Goal: Information Seeking & Learning: Check status

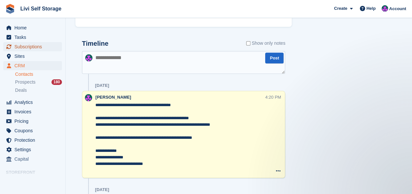
click at [29, 44] on span "Subscriptions" at bounding box center [33, 46] width 39 height 9
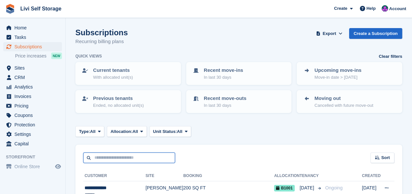
click at [102, 159] on input "text" at bounding box center [129, 158] width 92 height 11
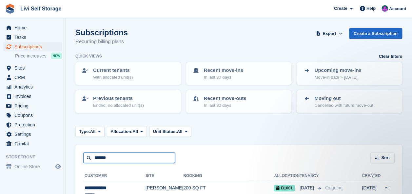
type input "*******"
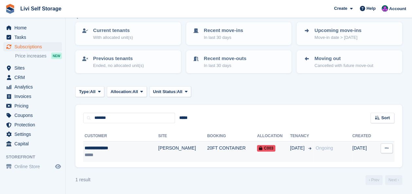
scroll to position [40, 0]
click at [114, 148] on div "**********" at bounding box center [112, 148] width 57 height 7
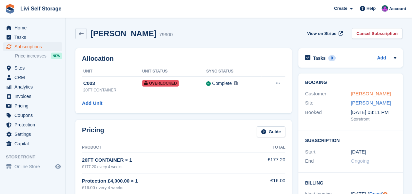
click at [363, 92] on link "[PERSON_NAME]" at bounding box center [370, 94] width 40 height 6
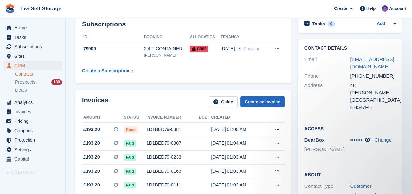
scroll to position [65, 0]
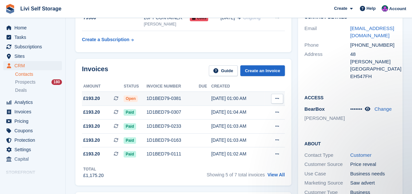
click at [152, 99] on div "1D1BED79-0381" at bounding box center [172, 98] width 52 height 7
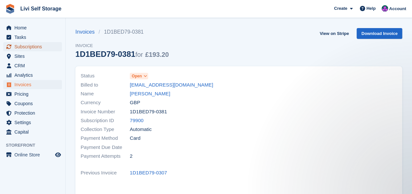
click at [24, 46] on span "Subscriptions" at bounding box center [33, 46] width 39 height 9
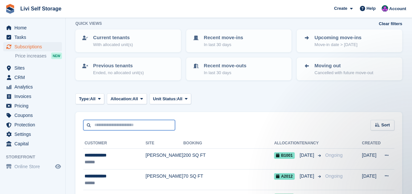
click at [97, 127] on input "text" at bounding box center [129, 125] width 92 height 11
type input "*"
type input "*******"
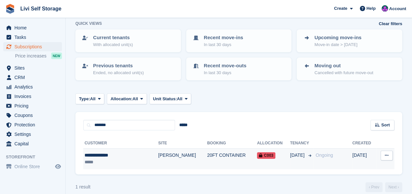
click at [109, 157] on div "**********" at bounding box center [112, 155] width 57 height 7
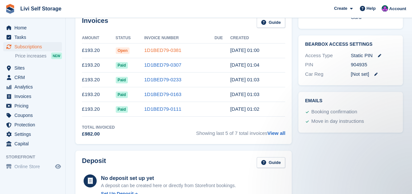
click at [168, 50] on link "1D1BED79-0381" at bounding box center [162, 50] width 37 height 6
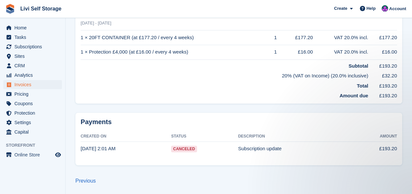
click at [259, 152] on td "Subscription update" at bounding box center [294, 149] width 113 height 14
click at [103, 148] on time "[DATE] 2:01 AM" at bounding box center [98, 149] width 35 height 6
click at [182, 149] on span "Canceled" at bounding box center [184, 149] width 26 height 7
click at [182, 148] on span "Canceled" at bounding box center [184, 149] width 26 height 7
drag, startPoint x: 193, startPoint y: 150, endPoint x: 149, endPoint y: 153, distance: 44.7
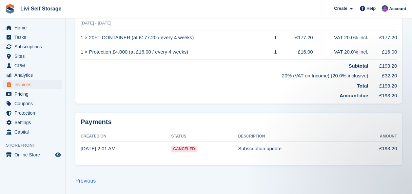
click at [149, 154] on td "[DATE] 2:01 AM" at bounding box center [126, 149] width 90 height 14
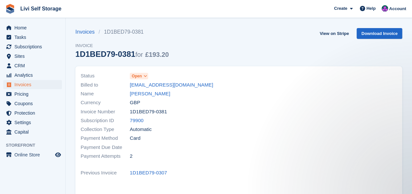
click at [147, 76] on span at bounding box center [144, 76] width 5 height 5
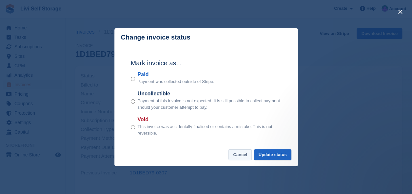
click at [236, 153] on button "Cancel" at bounding box center [239, 155] width 23 height 11
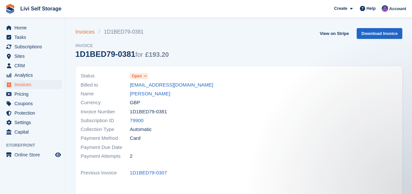
click at [84, 32] on link "Invoices" at bounding box center [86, 32] width 23 height 8
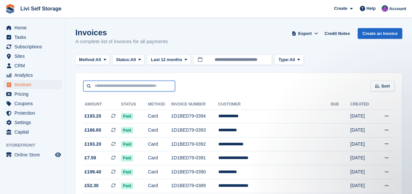
click at [117, 87] on input "text" at bounding box center [129, 86] width 92 height 11
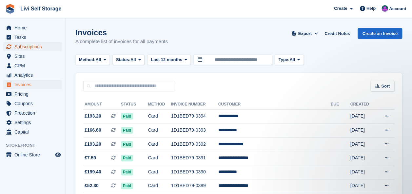
click at [24, 47] on span "Subscriptions" at bounding box center [33, 46] width 39 height 9
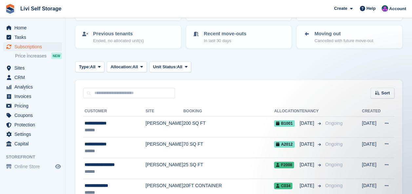
scroll to position [65, 0]
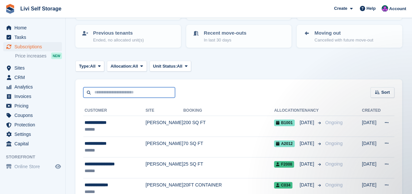
click at [106, 93] on input "text" at bounding box center [129, 92] width 92 height 11
type input "*******"
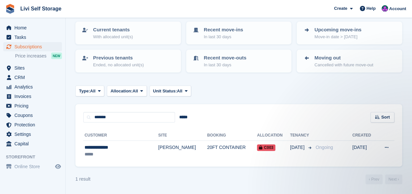
scroll to position [40, 0]
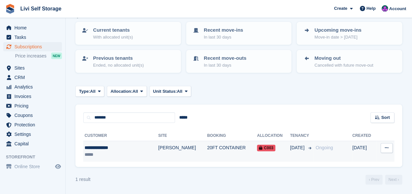
click at [207, 149] on td "20FT CONTAINER" at bounding box center [232, 151] width 50 height 21
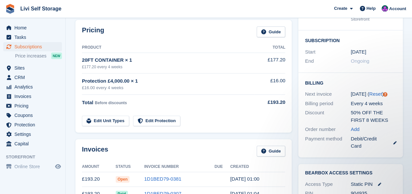
scroll to position [131, 0]
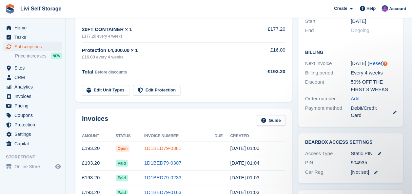
click at [159, 150] on link "1D1BED79-0381" at bounding box center [162, 149] width 37 height 6
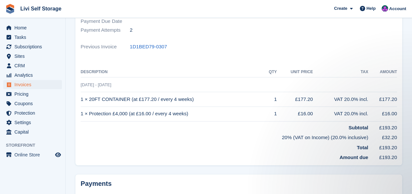
scroll to position [164, 0]
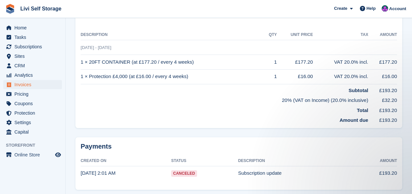
click at [92, 148] on h2 "Payments" at bounding box center [239, 147] width 316 height 8
click at [92, 162] on th "Created On" at bounding box center [126, 161] width 90 height 10
click at [265, 174] on td "Subscription update" at bounding box center [294, 173] width 113 height 14
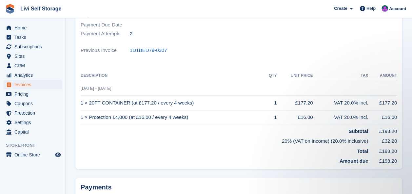
scroll to position [0, 0]
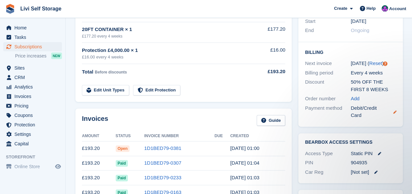
click at [393, 112] on icon at bounding box center [394, 112] width 3 height 3
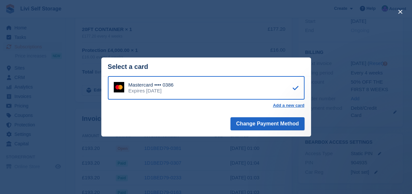
click at [176, 123] on footer "Change Payment Method" at bounding box center [206, 125] width 210 height 23
click at [398, 13] on button "close" at bounding box center [399, 12] width 10 height 10
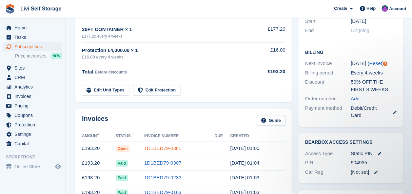
click at [172, 148] on link "1D1BED79-0381" at bounding box center [162, 149] width 37 height 6
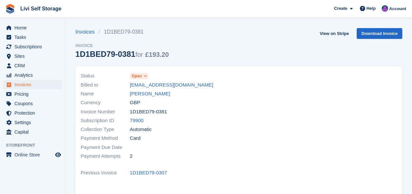
click at [144, 76] on icon at bounding box center [145, 76] width 4 height 4
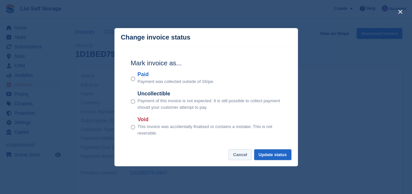
click at [240, 154] on button "Cancel" at bounding box center [239, 155] width 23 height 11
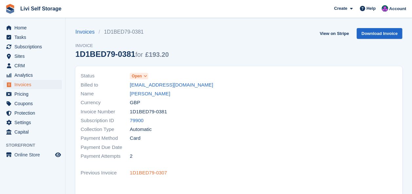
click at [139, 174] on link "1D1BED79-0307" at bounding box center [148, 174] width 37 height 8
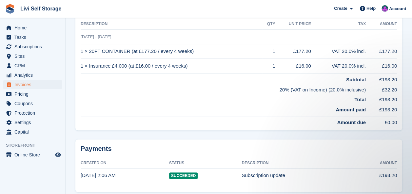
scroll to position [210, 0]
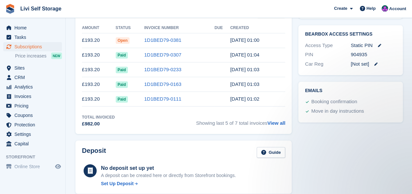
scroll to position [229, 0]
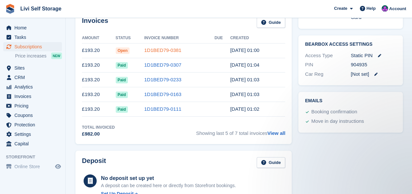
click at [170, 51] on link "1D1BED79-0381" at bounding box center [162, 50] width 37 height 6
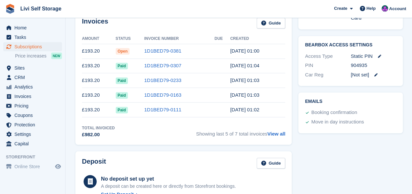
scroll to position [131, 0]
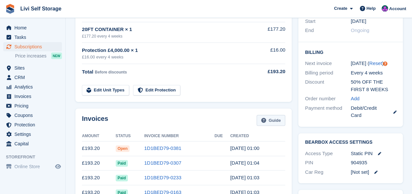
click at [269, 122] on link "Guide" at bounding box center [270, 120] width 29 height 11
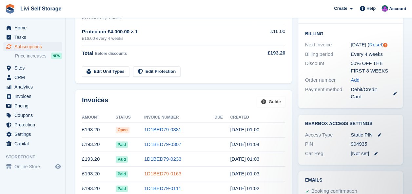
scroll to position [164, 0]
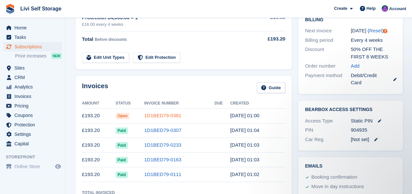
click at [157, 113] on link "1D1BED79-0381" at bounding box center [162, 116] width 37 height 6
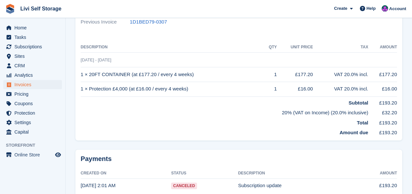
scroll to position [188, 0]
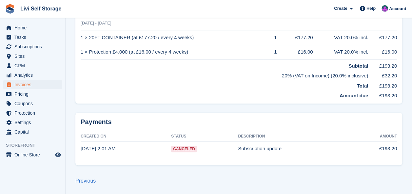
click at [194, 149] on span "Canceled" at bounding box center [184, 149] width 26 height 7
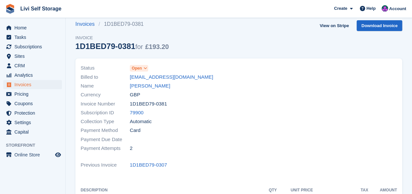
scroll to position [0, 0]
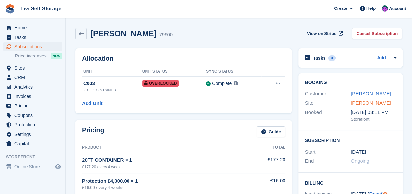
click at [360, 103] on link "[PERSON_NAME]" at bounding box center [370, 103] width 40 height 6
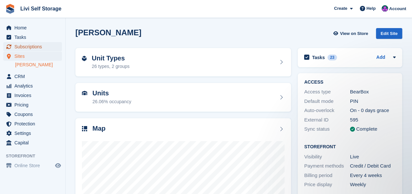
click at [26, 45] on span "Subscriptions" at bounding box center [33, 46] width 39 height 9
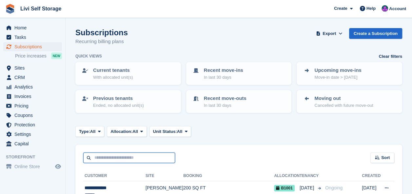
click at [100, 157] on input "text" at bounding box center [129, 158] width 92 height 11
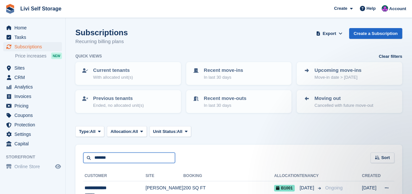
type input "*******"
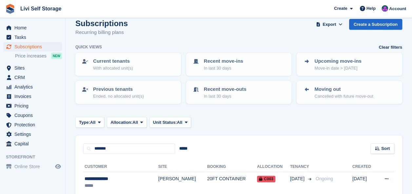
scroll to position [33, 0]
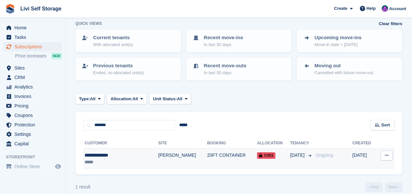
click at [109, 156] on div "**********" at bounding box center [112, 155] width 57 height 7
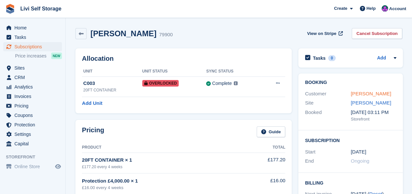
click at [359, 95] on link "[PERSON_NAME]" at bounding box center [370, 94] width 40 height 6
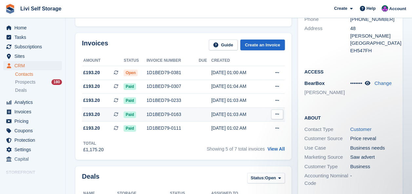
scroll to position [65, 0]
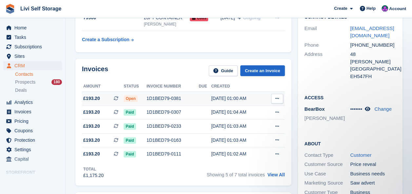
click at [276, 97] on icon at bounding box center [277, 99] width 4 height 4
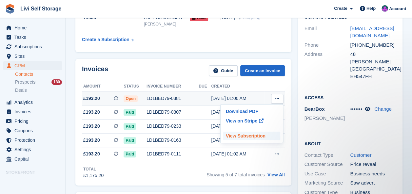
click at [238, 136] on p "View Subscription" at bounding box center [251, 136] width 57 height 9
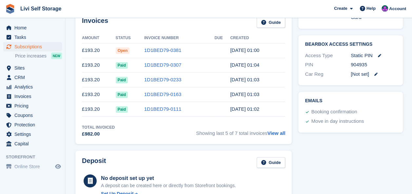
scroll to position [196, 0]
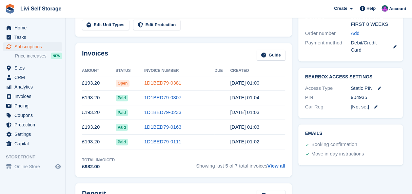
click at [163, 84] on link "1D1BED79-0381" at bounding box center [162, 83] width 37 height 6
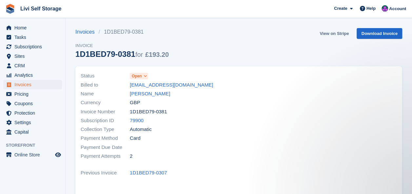
click at [343, 33] on link "View on Stripe" at bounding box center [334, 33] width 34 height 11
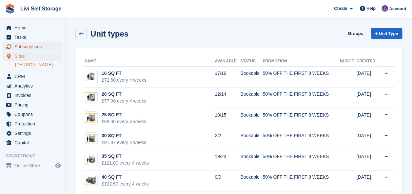
click at [38, 48] on span "Subscriptions" at bounding box center [33, 46] width 39 height 9
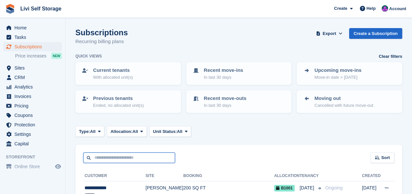
click at [110, 155] on input "text" at bounding box center [129, 158] width 92 height 11
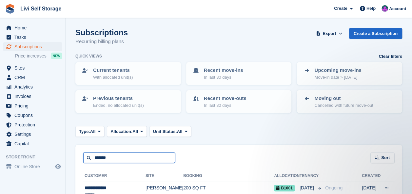
type input "*******"
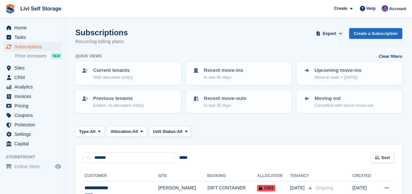
scroll to position [40, 0]
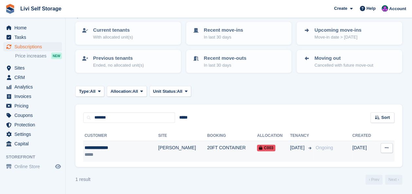
click at [112, 147] on div "**********" at bounding box center [112, 148] width 57 height 7
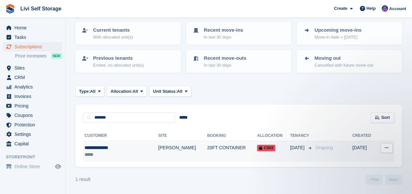
scroll to position [0, 0]
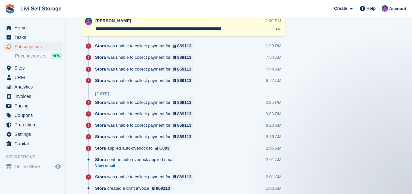
scroll to position [589, 0]
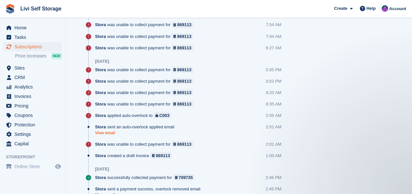
click at [110, 132] on link "View email" at bounding box center [136, 133] width 83 height 6
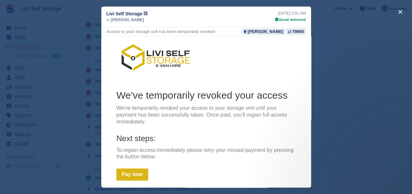
scroll to position [0, 0]
click at [278, 19] on icon at bounding box center [277, 20] width 4 height 4
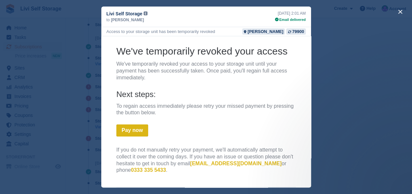
scroll to position [48, 0]
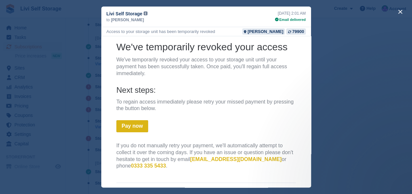
click at [134, 122] on link "Pay now" at bounding box center [132, 126] width 32 height 12
click at [132, 128] on link "Pay now" at bounding box center [132, 126] width 32 height 12
click at [294, 19] on div "Email delivered" at bounding box center [290, 20] width 31 height 6
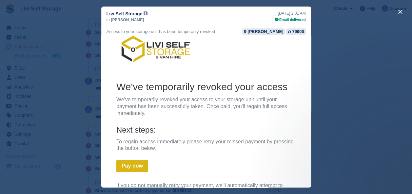
scroll to position [0, 0]
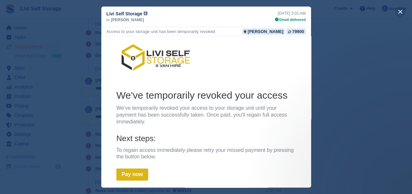
click at [400, 12] on button "close" at bounding box center [399, 12] width 10 height 10
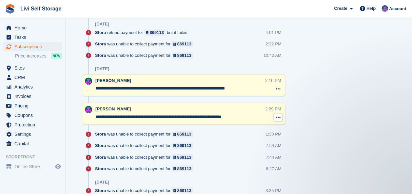
click at [276, 117] on icon at bounding box center [277, 117] width 5 height 5
click at [356, 85] on div "Tasks 0 Add No tasks related to Subscription #79900 Booking Customer Stuart And…" at bounding box center [350, 47] width 111 height 941
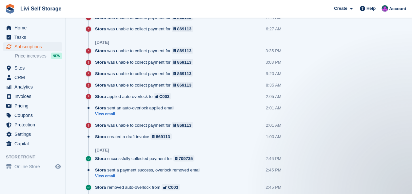
scroll to position [665, 0]
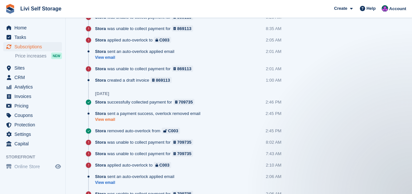
click at [105, 119] on link "View email" at bounding box center [149, 120] width 108 height 6
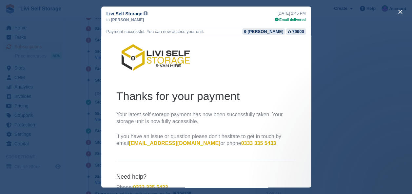
scroll to position [0, 0]
click at [273, 32] on div "[PERSON_NAME]" at bounding box center [265, 31] width 36 height 6
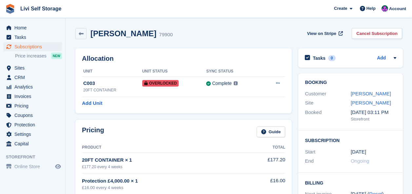
scroll to position [665, 0]
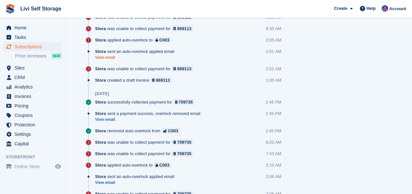
click at [105, 55] on link "View email" at bounding box center [136, 58] width 83 height 6
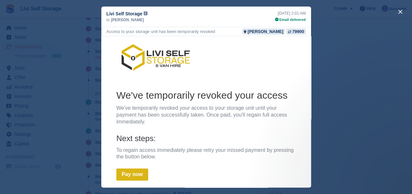
scroll to position [0, 0]
click at [398, 12] on button "close" at bounding box center [399, 12] width 10 height 10
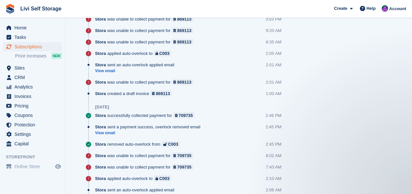
scroll to position [665, 0]
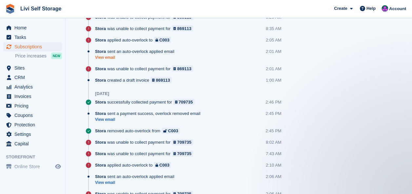
click at [104, 56] on link "View email" at bounding box center [136, 58] width 83 height 6
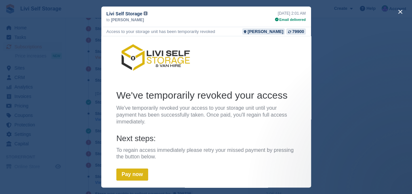
scroll to position [0, 0]
click at [277, 19] on icon at bounding box center [277, 20] width 4 height 4
click at [289, 19] on div "Email delivered" at bounding box center [290, 20] width 31 height 6
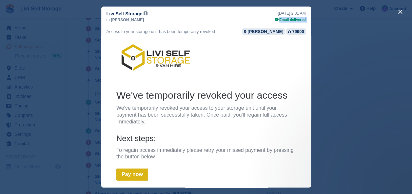
drag, startPoint x: 390, startPoint y: 55, endPoint x: 276, endPoint y: 64, distance: 114.6
click at [276, 64] on link at bounding box center [205, 57] width 179 height 31
click at [296, 33] on div "79900" at bounding box center [298, 31] width 12 height 6
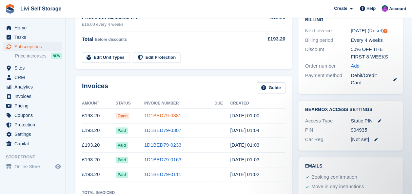
click at [156, 115] on link "1D1BED79-0381" at bounding box center [162, 116] width 37 height 6
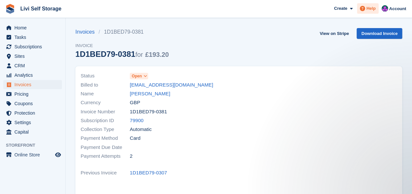
click at [363, 7] on icon at bounding box center [361, 8] width 5 height 5
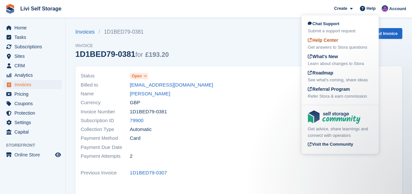
click at [318, 42] on span "Help Center" at bounding box center [322, 40] width 30 height 5
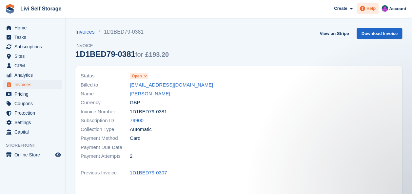
click at [369, 9] on span "Help" at bounding box center [370, 8] width 9 height 7
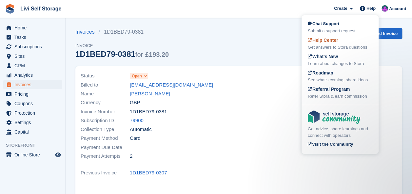
click at [337, 45] on div "Get answers to Stora questions" at bounding box center [339, 47] width 64 height 7
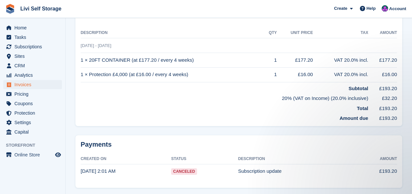
scroll to position [188, 0]
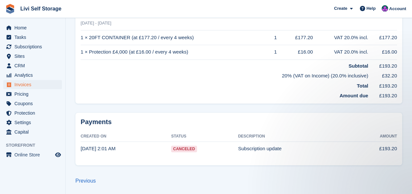
drag, startPoint x: 106, startPoint y: 151, endPoint x: 111, endPoint y: 150, distance: 4.9
click at [106, 151] on time "[DATE] 2:01 AM" at bounding box center [98, 149] width 35 height 6
click at [175, 150] on span "Canceled" at bounding box center [184, 149] width 26 height 7
click at [179, 150] on span "Canceled" at bounding box center [184, 149] width 26 height 7
click at [180, 150] on span "Canceled" at bounding box center [184, 149] width 26 height 7
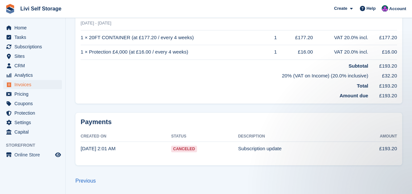
drag, startPoint x: 180, startPoint y: 150, endPoint x: 249, endPoint y: 150, distance: 68.8
click at [249, 150] on td "Subscription update" at bounding box center [294, 149] width 113 height 14
click at [101, 149] on time "[DATE] 2:01 AM" at bounding box center [98, 149] width 35 height 6
click at [377, 148] on td "£193.20" at bounding box center [373, 149] width 46 height 14
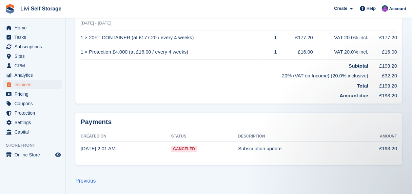
click at [184, 147] on span "Canceled" at bounding box center [184, 149] width 26 height 7
click at [179, 137] on th "Status" at bounding box center [204, 137] width 67 height 10
click at [101, 143] on td "[DATE] 2:01 AM" at bounding box center [126, 149] width 90 height 14
drag, startPoint x: 101, startPoint y: 143, endPoint x: 96, endPoint y: 147, distance: 6.3
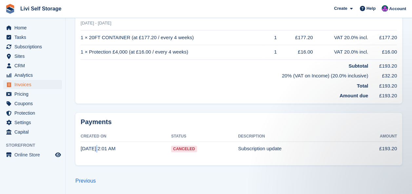
click at [96, 147] on time "[DATE] 2:01 AM" at bounding box center [98, 149] width 35 height 6
drag, startPoint x: 96, startPoint y: 147, endPoint x: 92, endPoint y: 121, distance: 26.5
click at [92, 121] on h2 "Payments" at bounding box center [239, 122] width 316 height 8
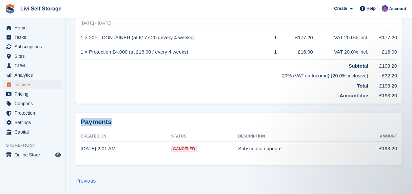
click at [92, 121] on h2 "Payments" at bounding box center [239, 122] width 316 height 8
drag, startPoint x: 92, startPoint y: 121, endPoint x: 207, endPoint y: 83, distance: 121.5
click at [207, 83] on td "Total" at bounding box center [224, 85] width 287 height 10
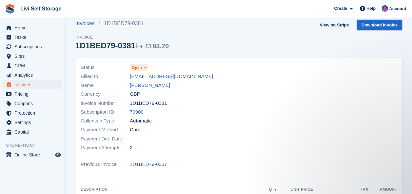
scroll to position [0, 0]
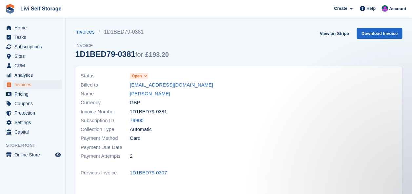
click at [143, 76] on icon at bounding box center [145, 76] width 4 height 4
click at [145, 76] on icon at bounding box center [145, 76] width 4 height 4
click at [145, 75] on icon at bounding box center [145, 76] width 4 height 4
click at [144, 75] on icon at bounding box center [145, 76] width 4 height 4
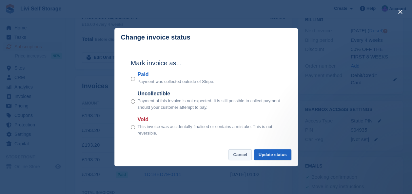
click at [242, 157] on button "Cancel" at bounding box center [239, 155] width 23 height 11
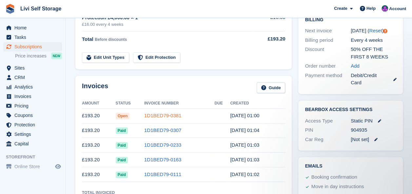
click at [161, 114] on link "1D1BED79-0381" at bounding box center [162, 116] width 37 height 6
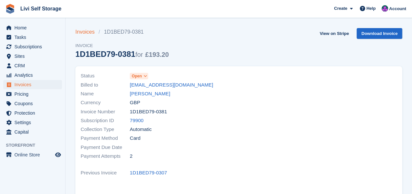
click at [84, 32] on link "Invoices" at bounding box center [86, 32] width 23 height 8
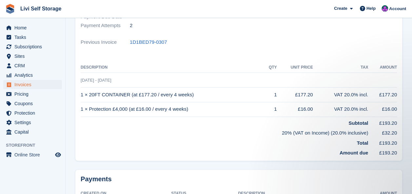
click at [103, 80] on span "[DATE] - [DATE]" at bounding box center [96, 80] width 30 height 5
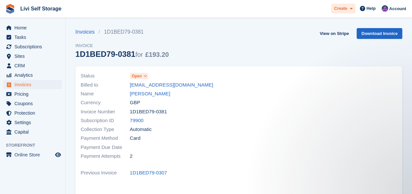
click at [340, 7] on span "Create" at bounding box center [340, 8] width 13 height 7
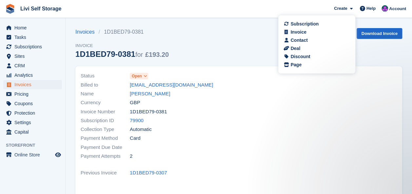
click at [248, 41] on div "Invoices 1D1BED79-0381 Invoice 1D1BED79-0381 for £193.20 View on Stripe Downloa…" at bounding box center [238, 47] width 326 height 38
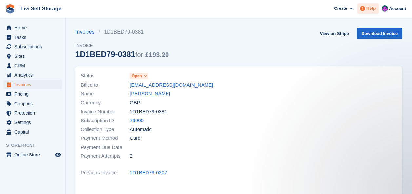
click at [364, 9] on icon at bounding box center [361, 8] width 5 height 5
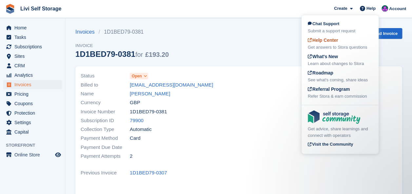
click at [337, 43] on div "Help Center Get answers to Stora questions" at bounding box center [339, 44] width 64 height 14
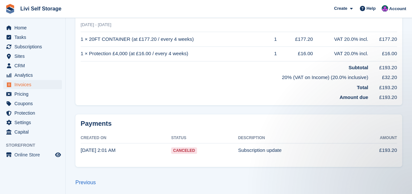
scroll to position [188, 0]
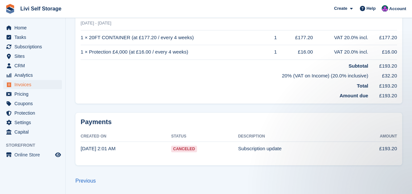
click at [187, 149] on span "Canceled" at bounding box center [184, 149] width 26 height 7
drag, startPoint x: 179, startPoint y: 149, endPoint x: 155, endPoint y: 148, distance: 23.6
click at [156, 149] on td "[DATE] 2:01 AM" at bounding box center [126, 149] width 90 height 14
click at [106, 150] on time "[DATE] 2:01 AM" at bounding box center [98, 149] width 35 height 6
click at [112, 150] on time "[DATE] 2:01 AM" at bounding box center [98, 149] width 35 height 6
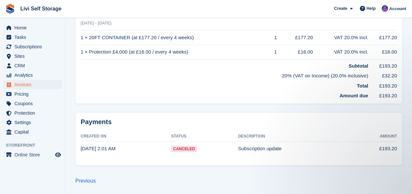
click at [94, 121] on h2 "Payments" at bounding box center [239, 122] width 316 height 8
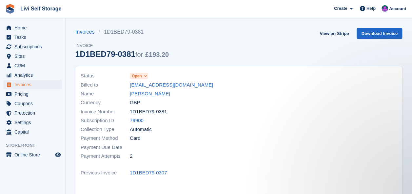
click at [137, 129] on span "Automatic" at bounding box center [141, 130] width 22 height 8
click at [143, 75] on icon at bounding box center [145, 76] width 4 height 4
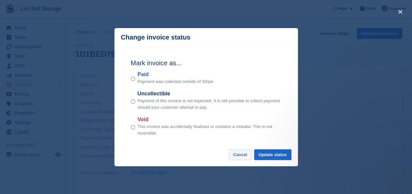
click at [243, 156] on button "Cancel" at bounding box center [239, 155] width 23 height 11
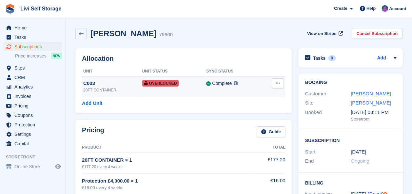
click at [278, 81] on icon at bounding box center [278, 83] width 4 height 4
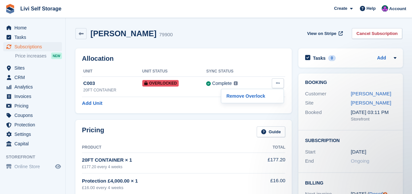
click at [246, 26] on div "Stuart Andrews 79900 View on Stripe Cancel Subscription" at bounding box center [238, 35] width 333 height 20
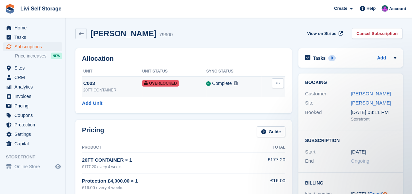
click at [280, 85] on button at bounding box center [277, 84] width 12 height 10
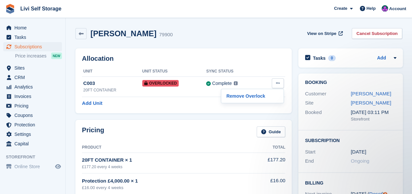
click at [249, 35] on div "Stuart Andrews 79900 View on Stripe Cancel Subscription" at bounding box center [238, 33] width 326 height 11
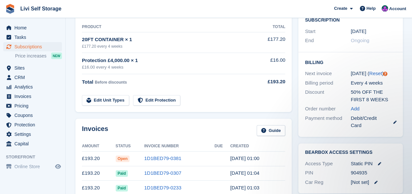
scroll to position [131, 0]
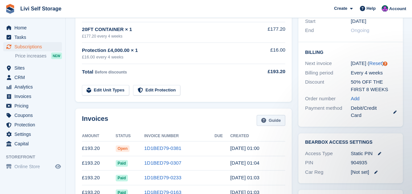
click at [269, 119] on link "Guide" at bounding box center [270, 120] width 29 height 11
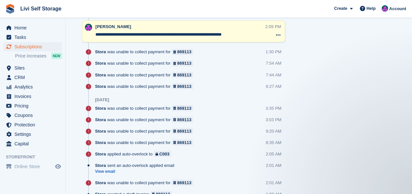
scroll to position [557, 0]
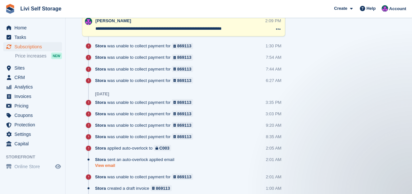
click at [110, 164] on link "View email" at bounding box center [136, 166] width 83 height 6
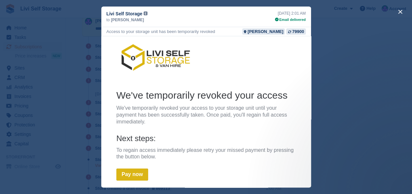
scroll to position [0, 0]
click at [278, 21] on icon at bounding box center [277, 20] width 4 height 4
click at [283, 18] on div "Email delivered" at bounding box center [290, 20] width 31 height 6
click at [295, 18] on div "Email delivered" at bounding box center [290, 20] width 31 height 6
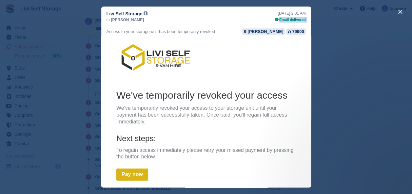
click at [295, 18] on div "Email delivered" at bounding box center [290, 20] width 31 height 6
drag, startPoint x: 295, startPoint y: 18, endPoint x: 262, endPoint y: 21, distance: 32.8
click at [262, 21] on div "Livi Self Storage from: Livi Self Storage <noreply@mg.liviselfstorage.co.uk> to…" at bounding box center [206, 17] width 210 height 21
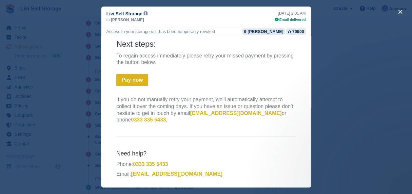
scroll to position [589, 0]
click at [132, 84] on link "Pay now" at bounding box center [132, 80] width 32 height 12
click at [132, 80] on link "Pay now" at bounding box center [132, 80] width 32 height 12
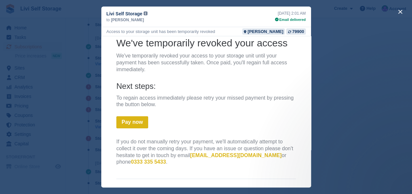
scroll to position [0, 0]
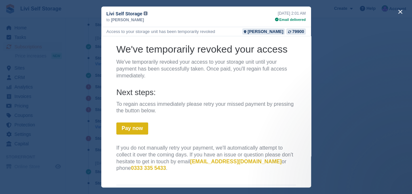
click at [164, 16] on div "Livi Self Storage from: Livi Self Storage <noreply@mg.liviselfstorage.co.uk> to…" at bounding box center [206, 17] width 210 height 21
click at [136, 20] on span "[PERSON_NAME]" at bounding box center [127, 20] width 33 height 6
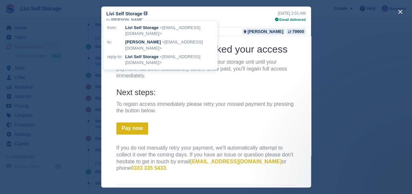
click at [143, 14] on img at bounding box center [145, 13] width 4 height 4
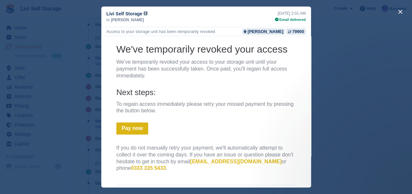
click at [143, 14] on img at bounding box center [145, 13] width 4 height 4
click at [143, 12] on img at bounding box center [145, 13] width 4 height 4
click at [399, 10] on button "close" at bounding box center [399, 12] width 10 height 10
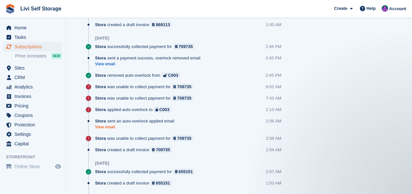
scroll to position [589, 0]
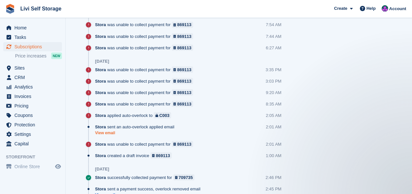
click at [106, 132] on link "View email" at bounding box center [136, 133] width 83 height 6
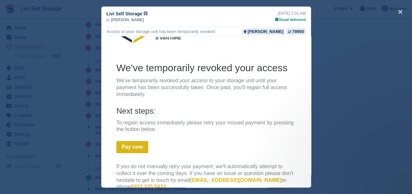
scroll to position [48, 0]
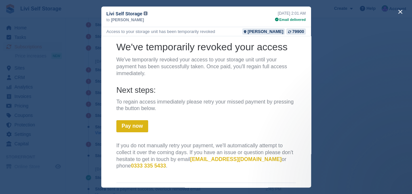
click at [278, 18] on icon at bounding box center [277, 20] width 4 height 4
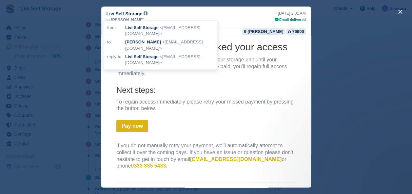
drag, startPoint x: 155, startPoint y: 42, endPoint x: 118, endPoint y: 46, distance: 36.6
click at [118, 46] on th "to:" at bounding box center [116, 44] width 18 height 14
click at [147, 41] on strong "[PERSON_NAME]" at bounding box center [143, 42] width 36 height 5
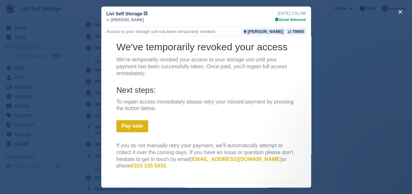
click at [155, 12] on div "Livi Self Storage from: Livi Self Storage <noreply@mg.liviselfstorage.co.uk> to…" at bounding box center [206, 17] width 210 height 21
click at [278, 20] on icon at bounding box center [277, 20] width 4 height 4
click at [284, 19] on div "Email delivered" at bounding box center [290, 20] width 31 height 6
drag, startPoint x: 284, startPoint y: 19, endPoint x: 231, endPoint y: 17, distance: 52.7
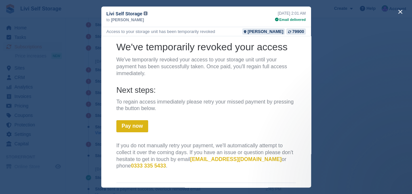
click at [231, 17] on div "Livi Self Storage from: Livi Self Storage <noreply@mg.liviselfstorage.co.uk> to…" at bounding box center [206, 17] width 210 height 21
click at [294, 33] on div "79900" at bounding box center [298, 31] width 12 height 6
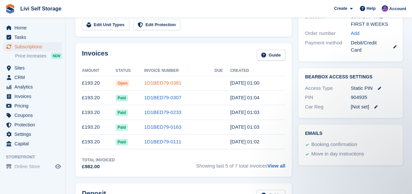
click at [162, 82] on link "1D1BED79-0381" at bounding box center [162, 83] width 37 height 6
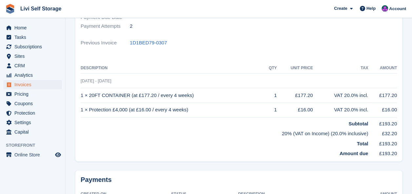
scroll to position [164, 0]
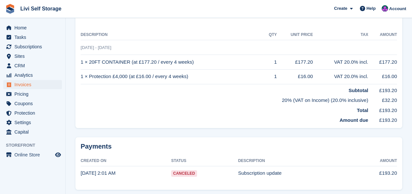
click at [183, 174] on span "Canceled" at bounding box center [184, 174] width 26 height 7
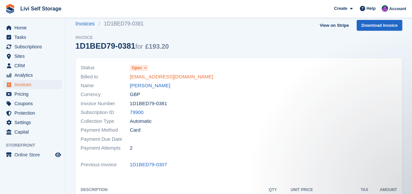
scroll to position [0, 0]
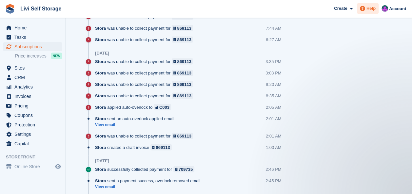
scroll to position [589, 0]
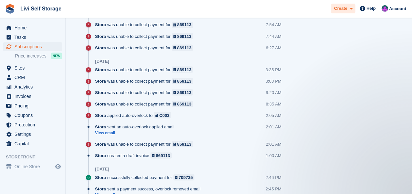
click at [345, 9] on span "Create" at bounding box center [340, 8] width 13 height 7
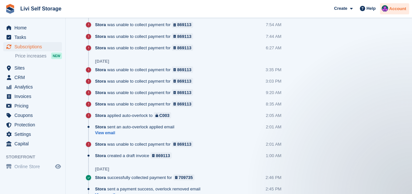
click at [392, 9] on span "Account" at bounding box center [397, 9] width 17 height 7
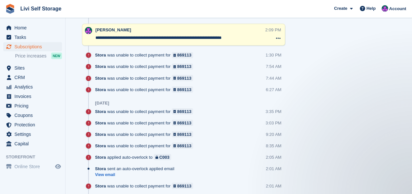
scroll to position [557, 0]
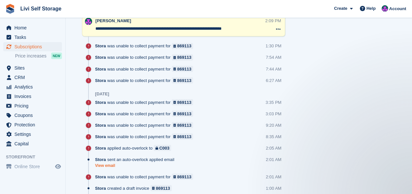
click at [103, 163] on link "View email" at bounding box center [136, 166] width 83 height 6
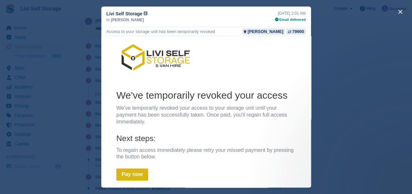
scroll to position [0, 0]
click at [400, 12] on button "close" at bounding box center [399, 12] width 10 height 10
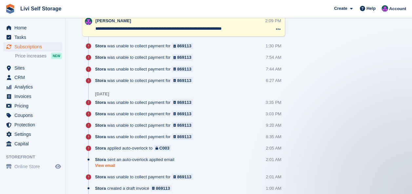
click at [105, 165] on link "View email" at bounding box center [136, 166] width 83 height 6
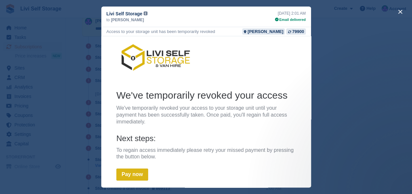
click at [220, 30] on div "Access to your storage unit has been temporarily revoked [PERSON_NAME] 79900" at bounding box center [206, 31] width 210 height 9
click at [300, 19] on div "Email delivered" at bounding box center [290, 20] width 31 height 6
